Goal: Obtain resource: Obtain resource

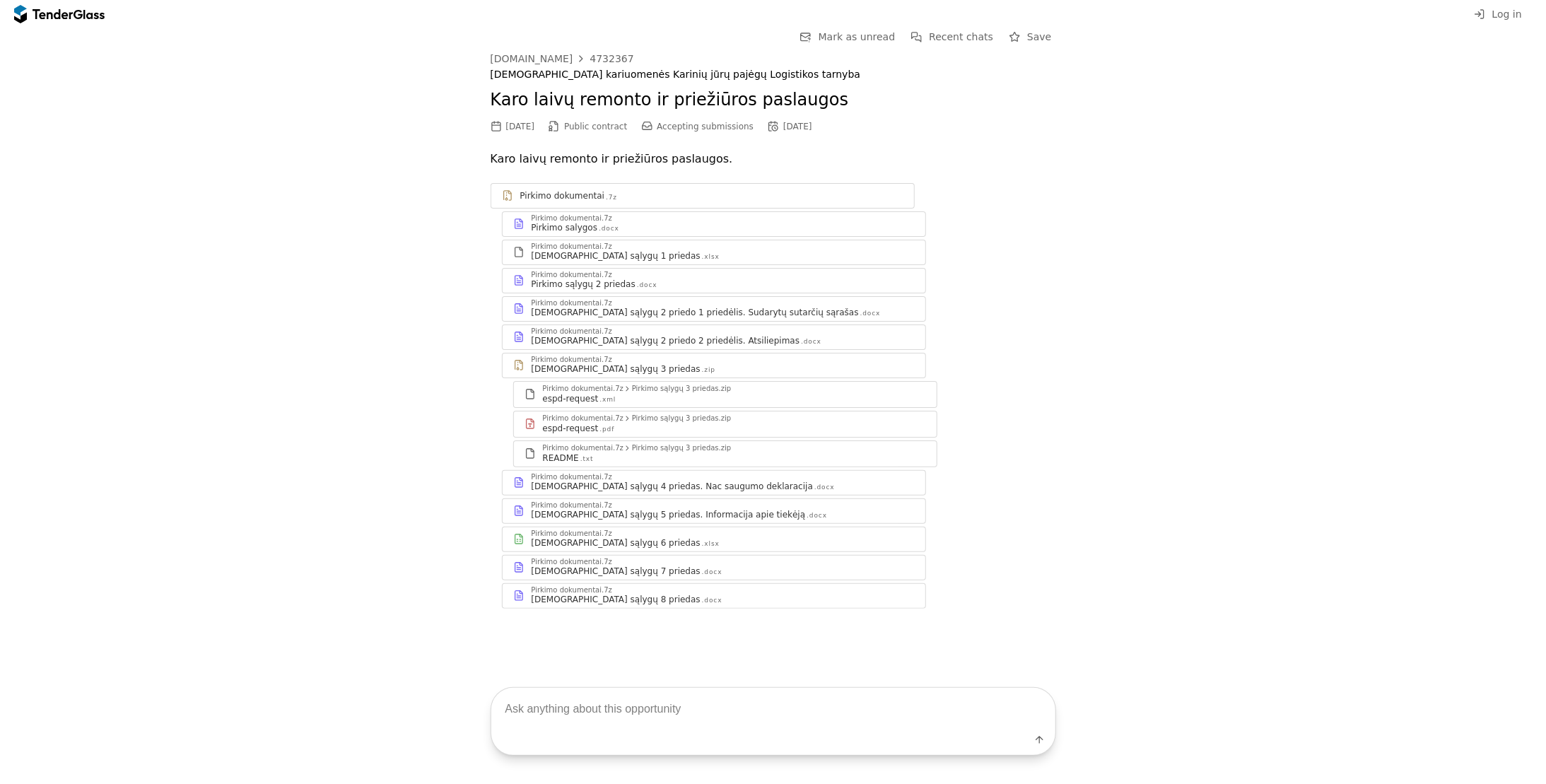
click at [604, 534] on div "Pirkimo dokumentai.7z" at bounding box center [724, 534] width 383 height 7
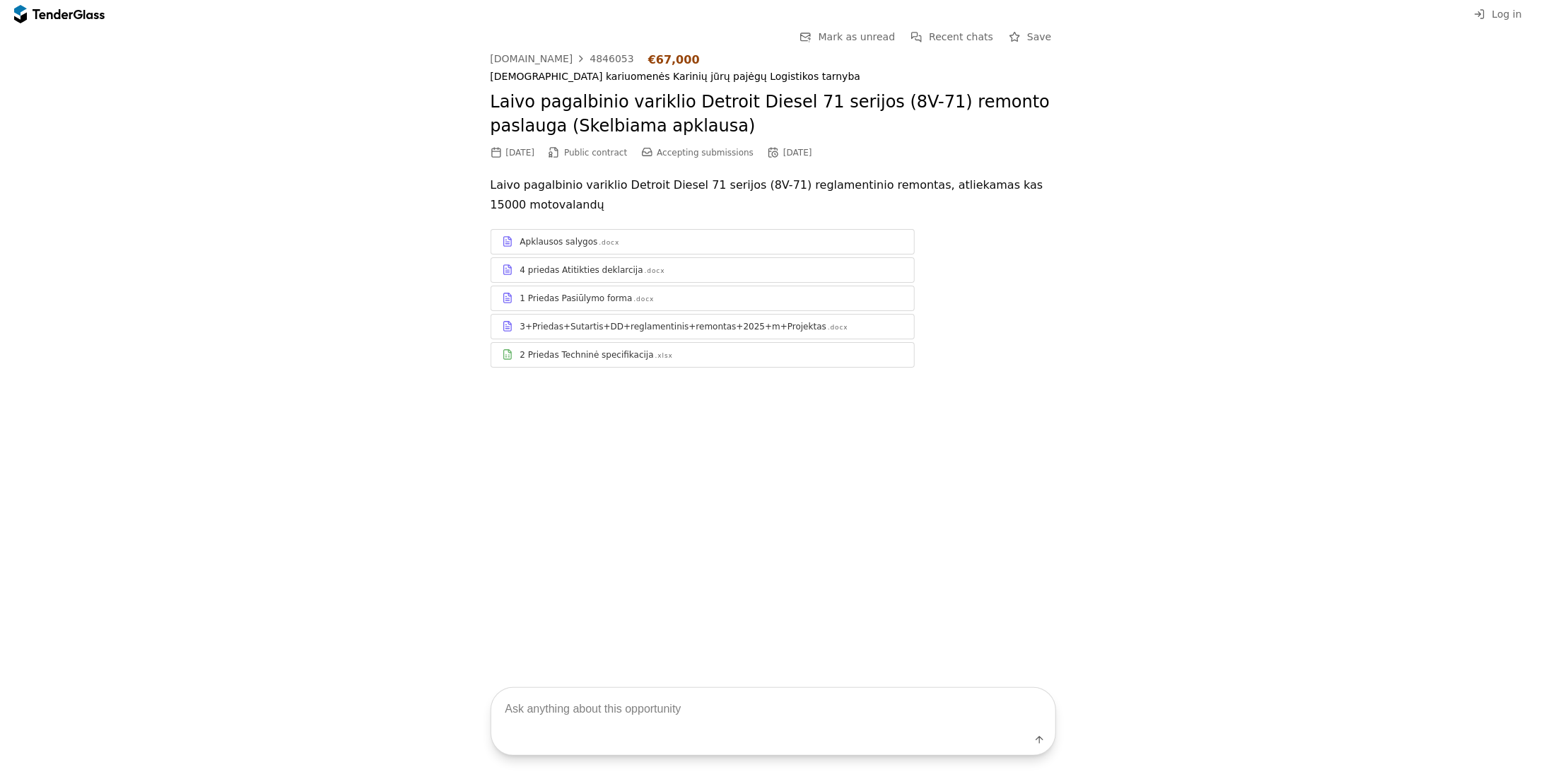
click at [634, 303] on div ".docx" at bounding box center [644, 299] width 20 height 9
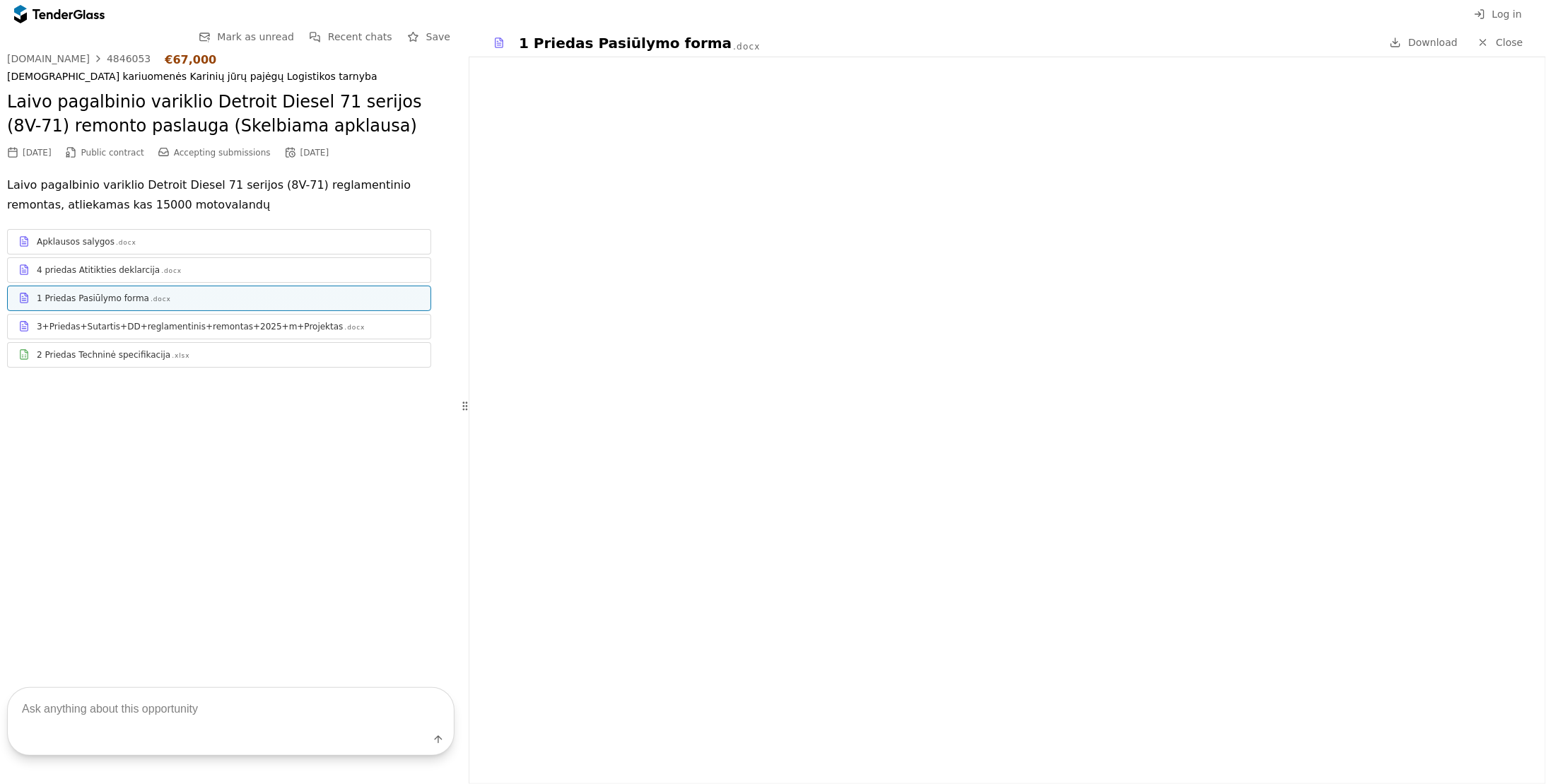
click at [110, 353] on div "2 Priedas Techninė specifikacija" at bounding box center [103, 354] width 134 height 11
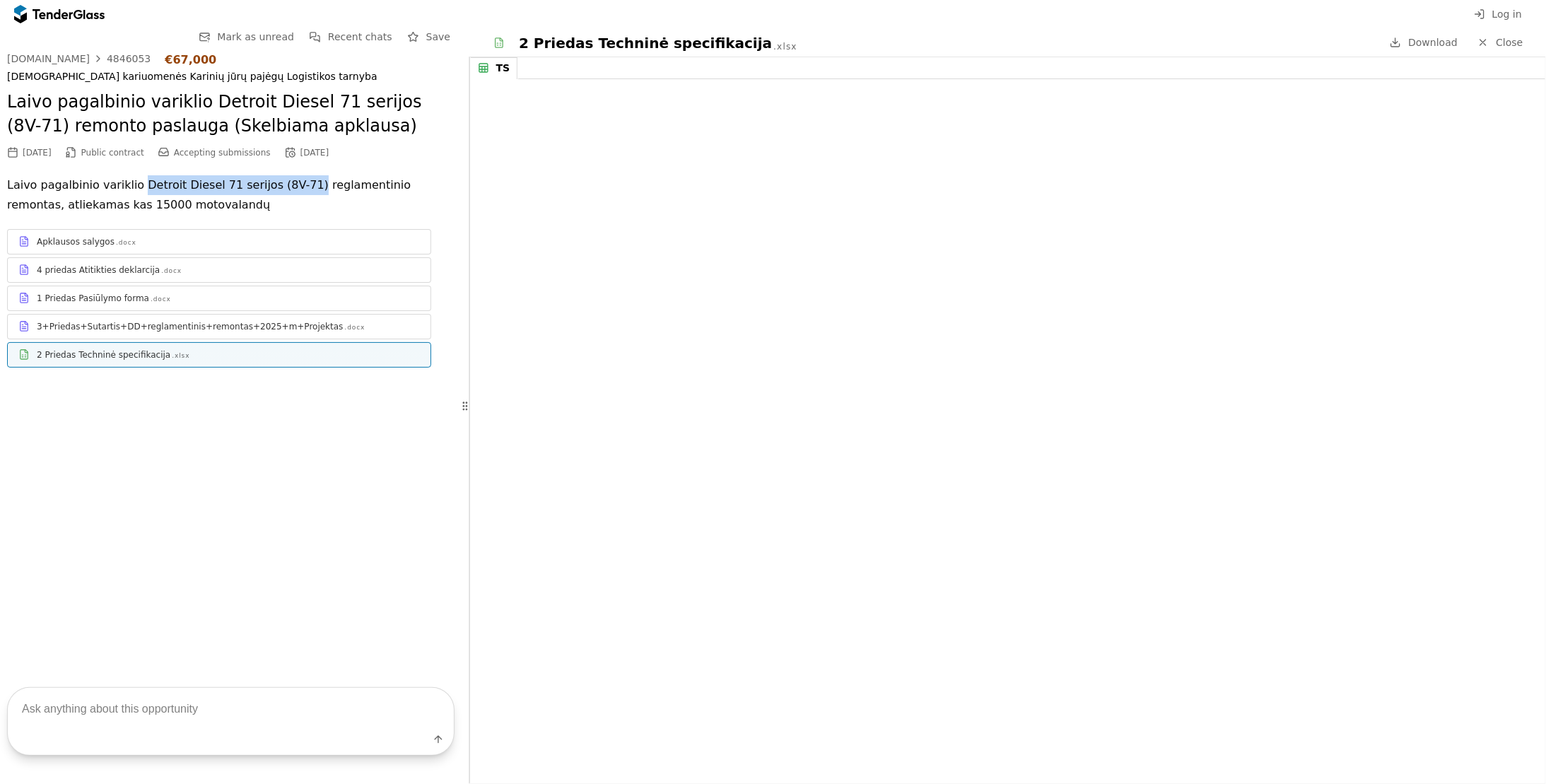
drag, startPoint x: 129, startPoint y: 185, endPoint x: 287, endPoint y: 177, distance: 158.2
click at [287, 177] on p "Laivo pagalbinio variklio Detroit Diesel 71 serijos (8V-71) reglamentinio remon…" at bounding box center [230, 195] width 447 height 39
copy p "Detroit Diesel 71 serijos (8V-71)"
click at [150, 322] on div "3+Priedas+Sutartis+DD+reglamentinis+remontas+2025+m+Projektas" at bounding box center [190, 326] width 306 height 11
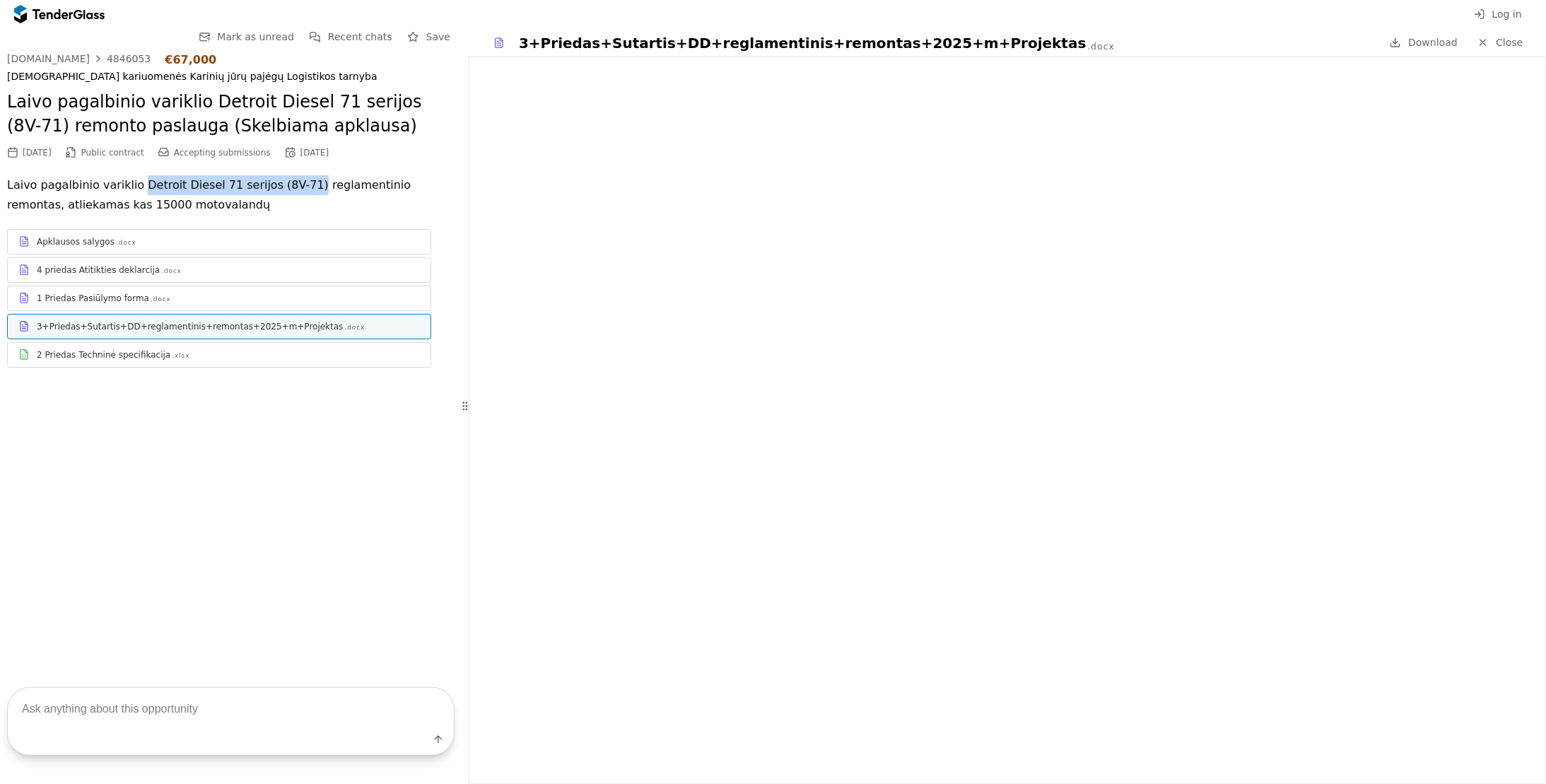
click at [116, 244] on div ".docx" at bounding box center [126, 242] width 20 height 9
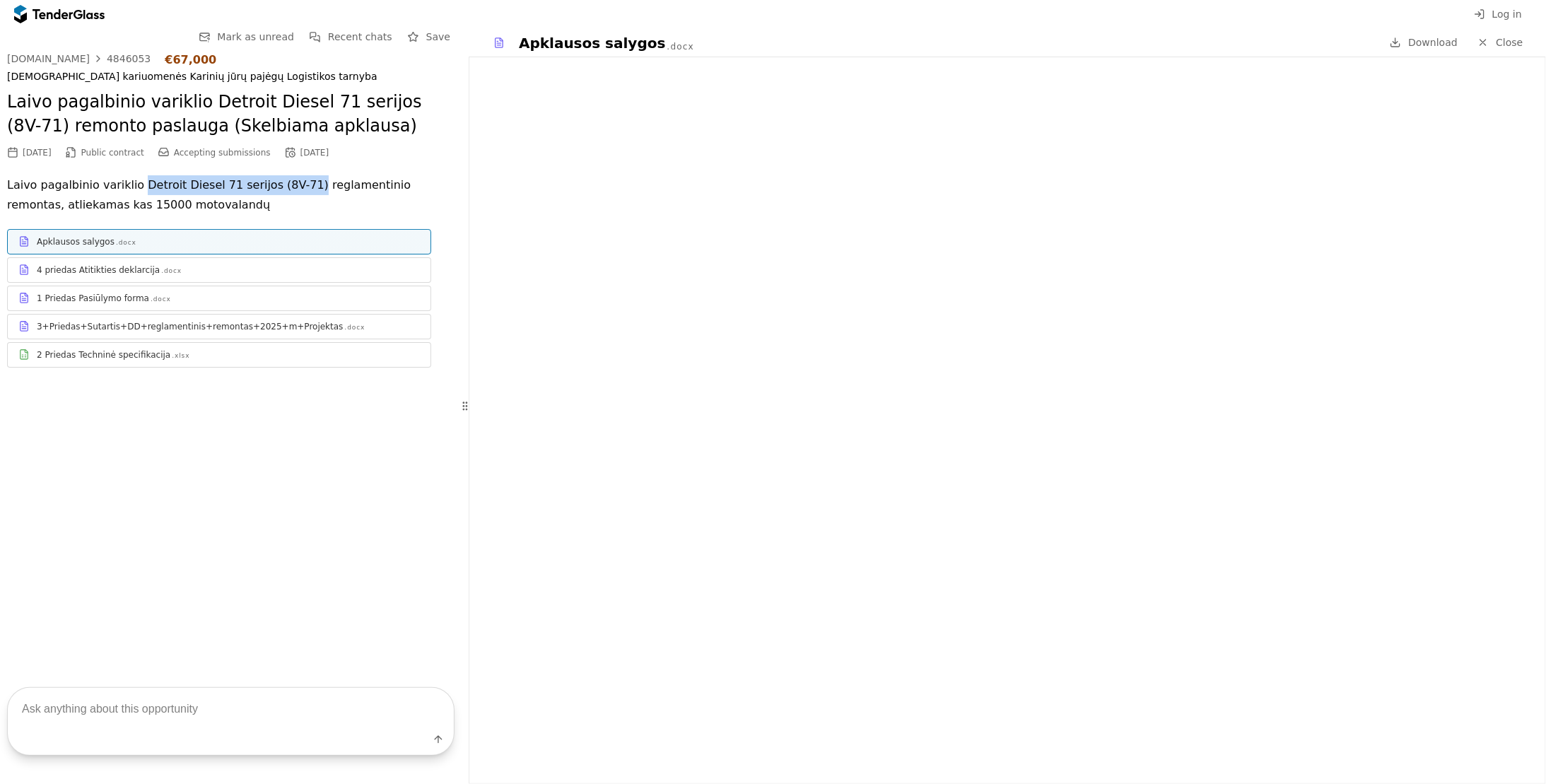
click at [107, 296] on div "1 Priedas Pasiūlymo forma" at bounding box center [93, 297] width 113 height 11
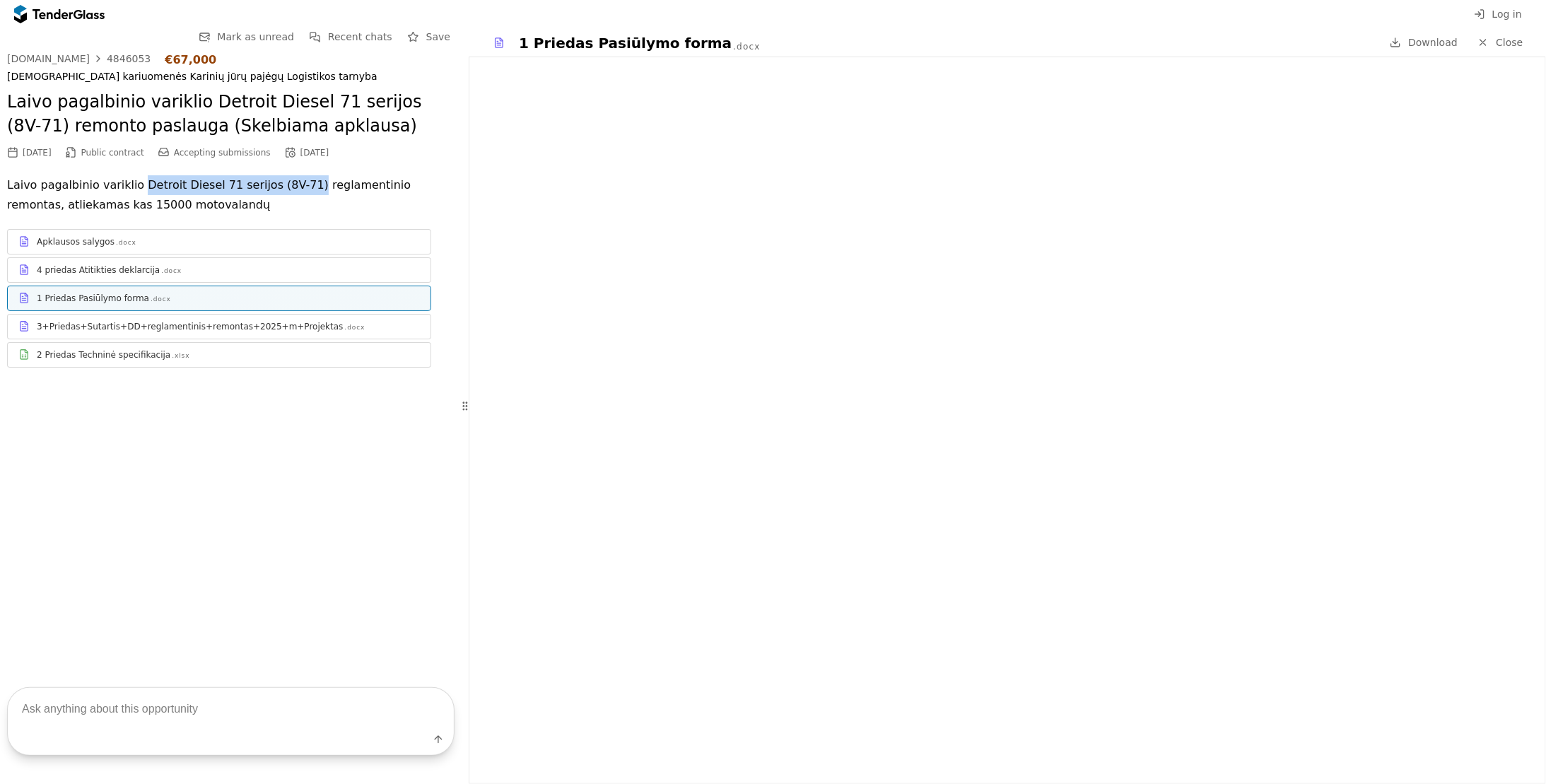
click at [84, 243] on div "Apklausos salygos" at bounding box center [76, 241] width 78 height 11
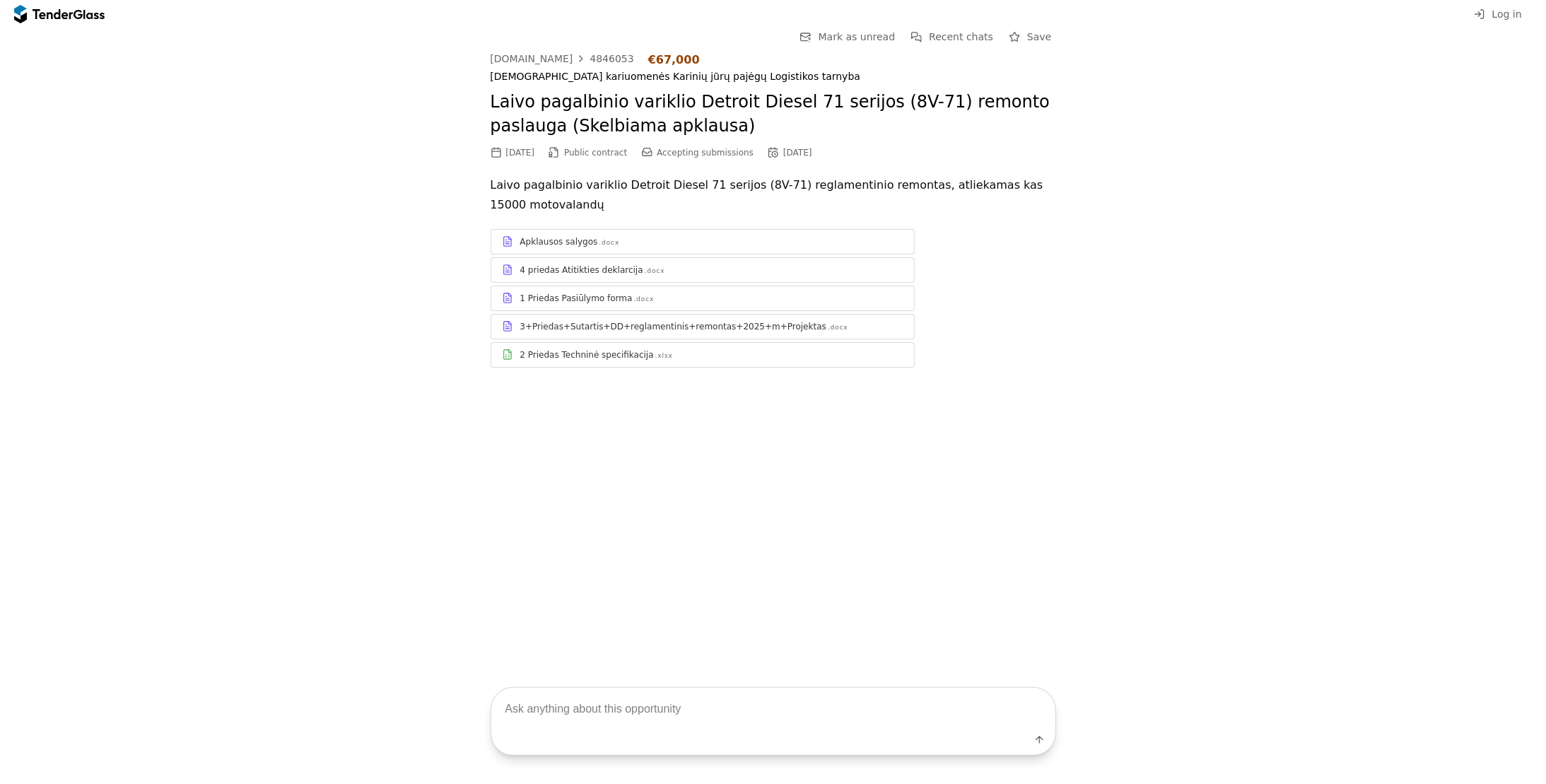
click at [604, 130] on h2 "Laivo pagalbinio variklio Detroit Diesel 71 serijos (8V-71) remonto paslauga (S…" at bounding box center [773, 114] width 566 height 47
click at [611, 123] on h2 "Laivo pagalbinio variklio Detroit Diesel 71 serijos (8V-71) remonto paslauga (S…" at bounding box center [773, 114] width 566 height 47
click at [624, 121] on h2 "Laivo pagalbinio variklio Detroit Diesel 71 serijos (8V-71) remonto paslauga (S…" at bounding box center [773, 114] width 566 height 47
click at [634, 124] on h2 "Laivo pagalbinio variklio Detroit Diesel 71 serijos (8V-71) remonto paslauga (S…" at bounding box center [773, 114] width 566 height 47
click at [591, 360] on div "2 Priedas Techninė specifikacija" at bounding box center [587, 354] width 134 height 11
